Goal: Task Accomplishment & Management: Manage account settings

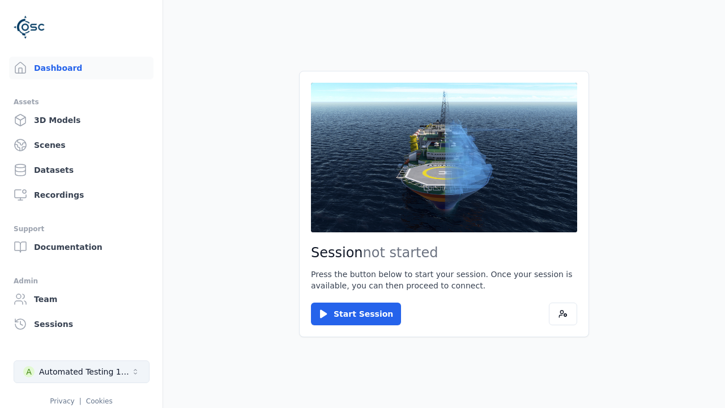
click at [82, 371] on div "Automated Testing 1 - Playwright" at bounding box center [85, 371] width 92 height 11
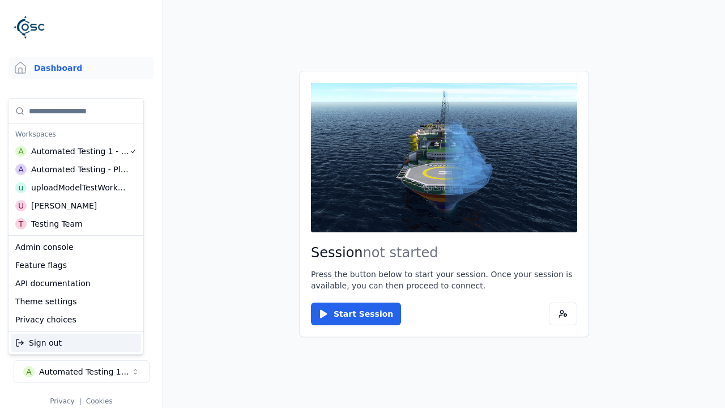
click at [76, 169] on div "Automated Testing - Playwright" at bounding box center [80, 169] width 98 height 11
click at [362, 204] on html "Support Dashboard Assets 3D Models Scenes Datasets Recordings Support Documenta…" at bounding box center [362, 204] width 725 height 408
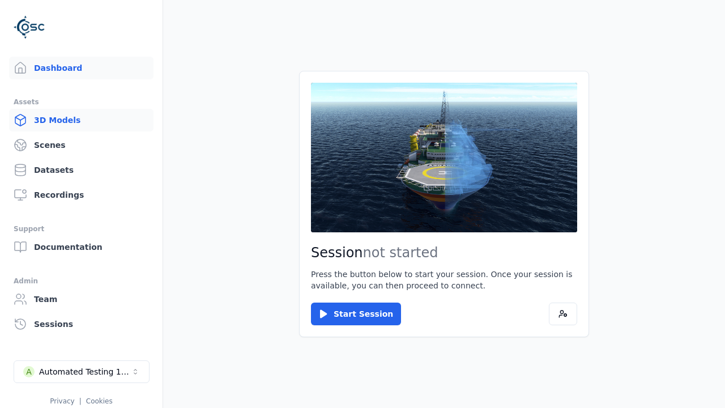
click at [81, 120] on link "3D Models" at bounding box center [81, 120] width 144 height 23
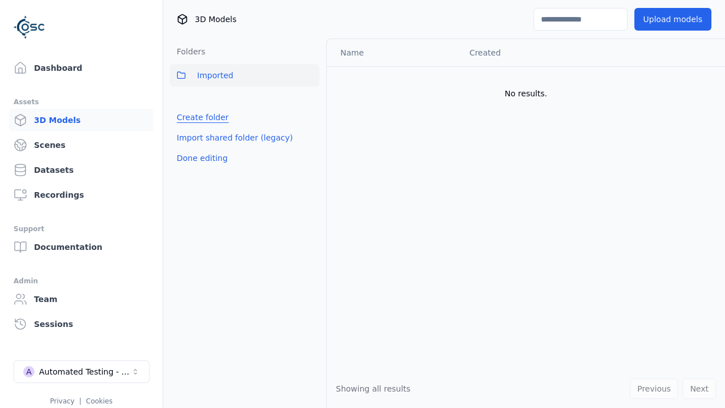
click at [202, 117] on link "Create folder" at bounding box center [203, 117] width 52 height 11
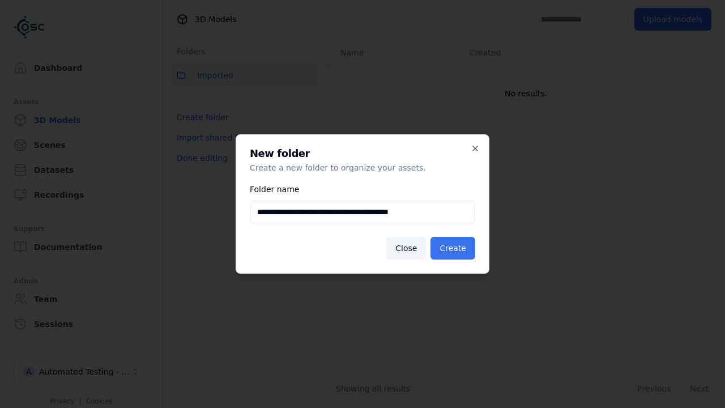
type input "**********"
click at [452, 248] on button "Create" at bounding box center [452, 248] width 45 height 23
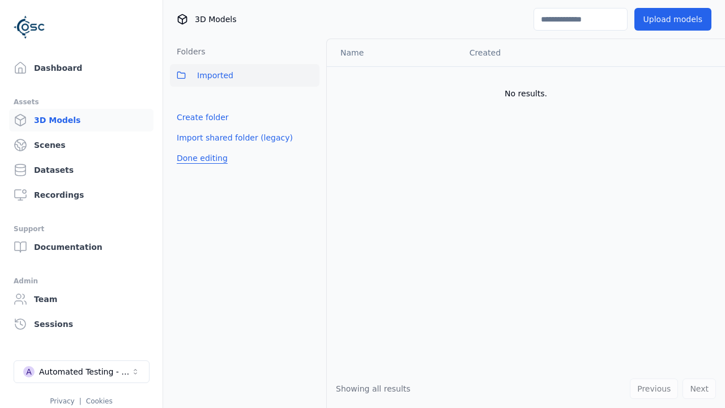
click at [202, 168] on button "Done editing" at bounding box center [202, 158] width 65 height 20
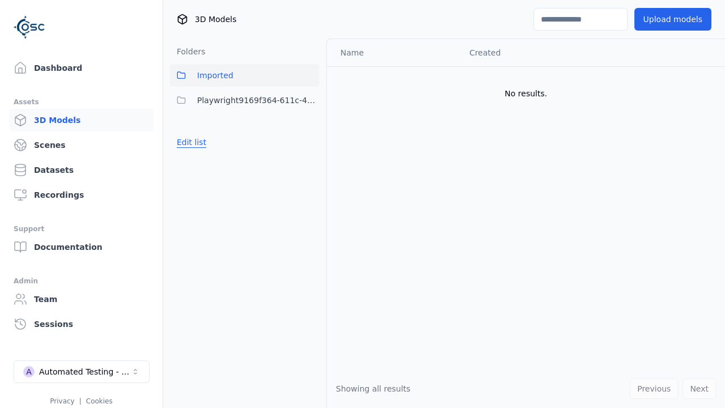
click at [191, 142] on button "Edit list" at bounding box center [191, 142] width 43 height 20
click at [310, 100] on html "Support Dashboard Assets 3D Models Scenes Datasets Recordings Support Documenta…" at bounding box center [362, 204] width 725 height 408
click at [310, 160] on div "Rename" at bounding box center [310, 160] width 76 height 18
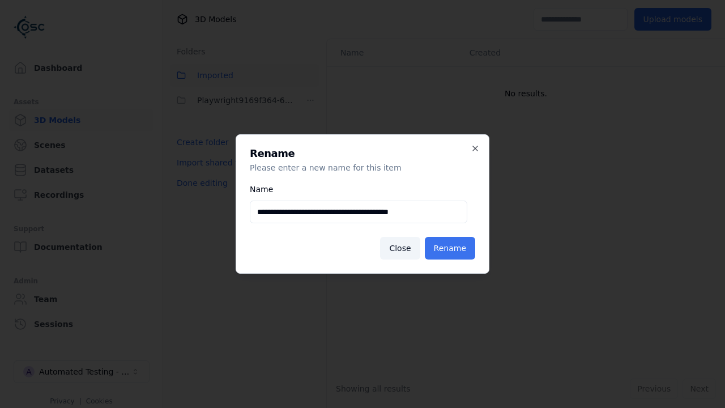
click at [358, 212] on input "**********" at bounding box center [358, 211] width 217 height 23
type input "**********"
click at [450, 248] on button "Rename" at bounding box center [450, 248] width 50 height 23
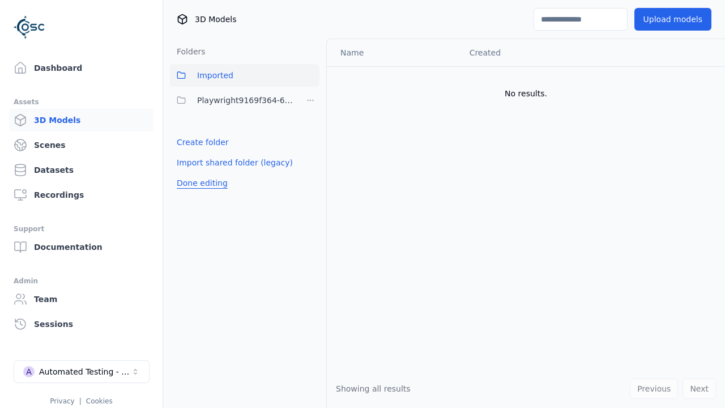
click at [202, 183] on button "Done editing" at bounding box center [202, 183] width 65 height 20
click at [191, 142] on button "Edit list" at bounding box center [191, 142] width 43 height 20
click at [310, 100] on html "Support Dashboard Assets 3D Models Scenes Datasets Recordings Support Documenta…" at bounding box center [362, 204] width 725 height 408
click at [310, 178] on div "Delete" at bounding box center [310, 178] width 76 height 18
